Goal: Ask a question: Seek information or help from site administrators or community

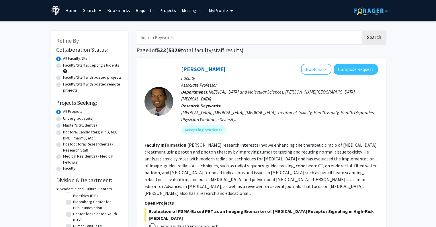
click at [179, 39] on input "Search Keywords" at bounding box center [248, 37] width 225 height 13
type input "T"
type input "Organ regeneration"
click at [362, 31] on button "Search" at bounding box center [374, 37] width 24 height 13
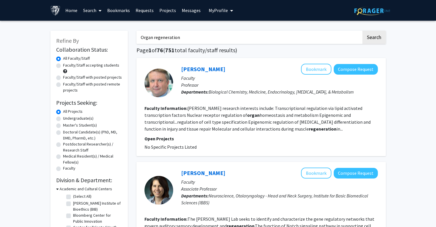
click at [68, 65] on label "Faculty/Staff accepting students" at bounding box center [91, 65] width 56 height 6
click at [67, 65] on input "Faculty/Staff accepting students" at bounding box center [65, 64] width 4 height 4
radio input "true"
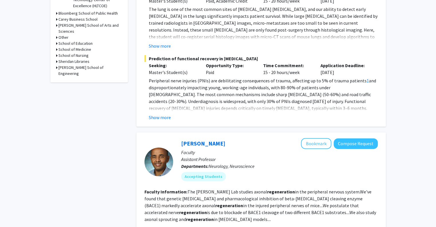
scroll to position [233, 0]
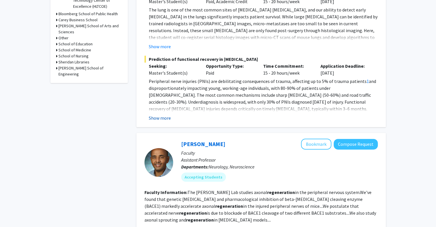
click at [153, 119] on button "Show more" at bounding box center [160, 117] width 22 height 7
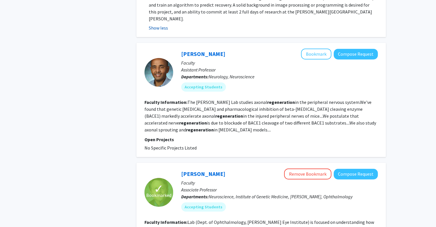
scroll to position [388, 0]
